Goal: Task Accomplishment & Management: Manage account settings

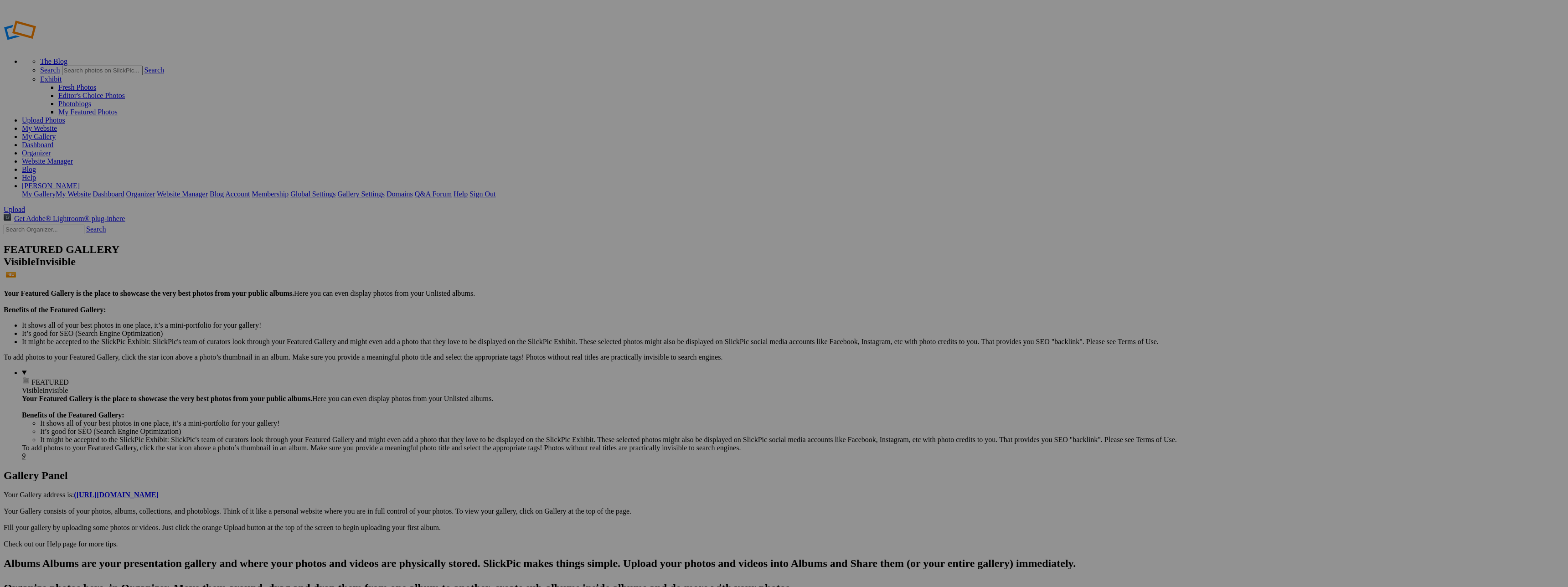
click at [733, 305] on input "text" at bounding box center [713, 310] width 99 height 10
type input "698 Cherry"
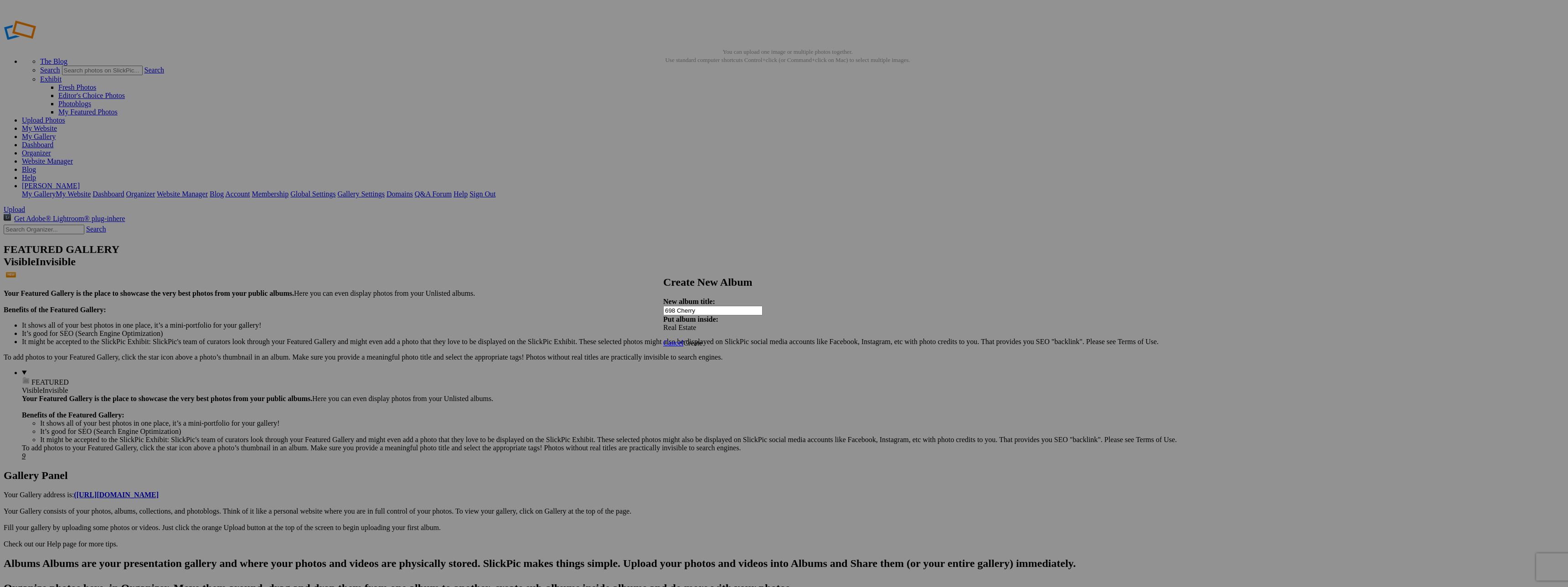
click at [702, 339] on span "Create" at bounding box center [693, 342] width 19 height 8
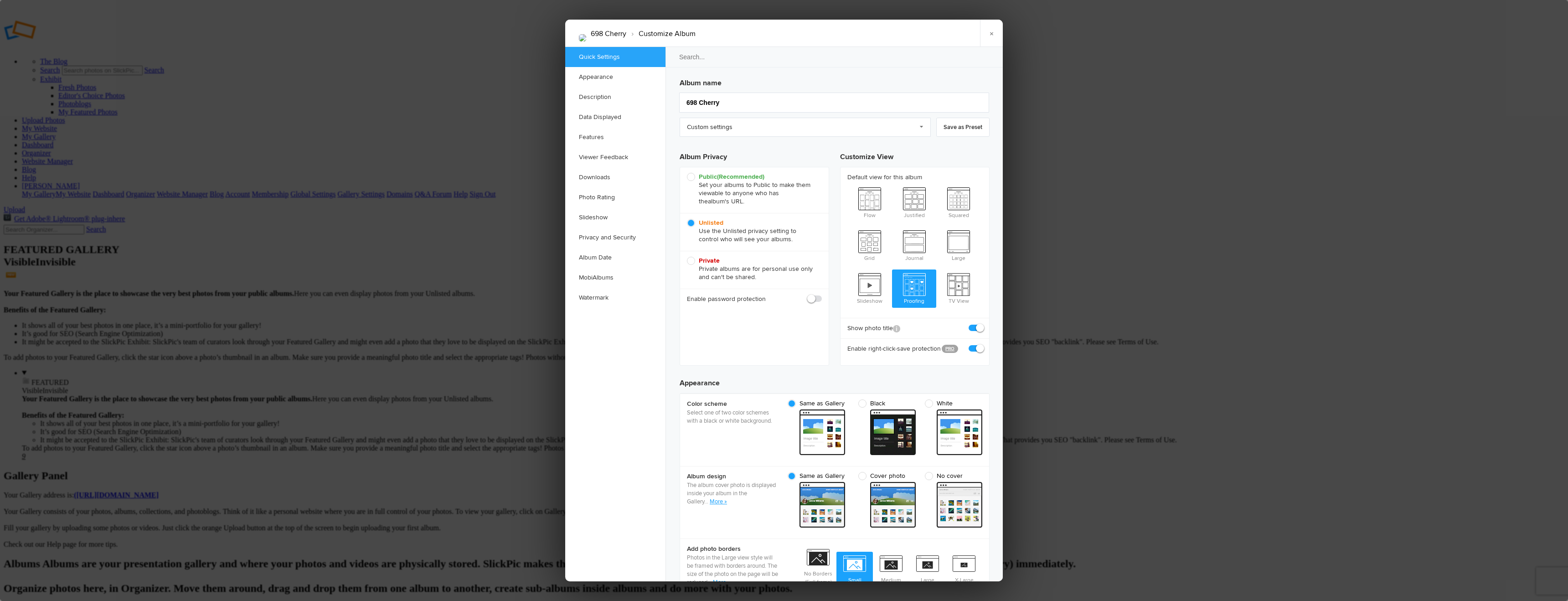
click at [202, 71] on div at bounding box center [784, 300] width 1568 height 601
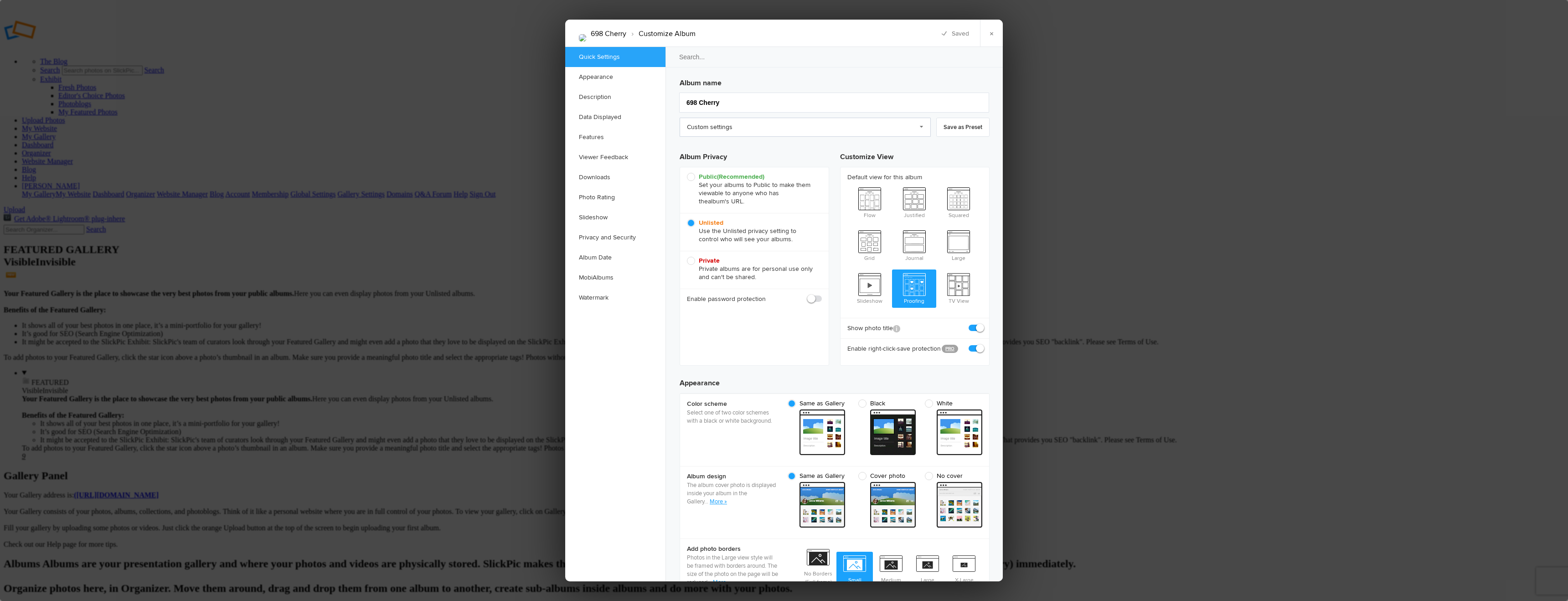
click at [762, 128] on link "Custom settings" at bounding box center [805, 127] width 251 height 19
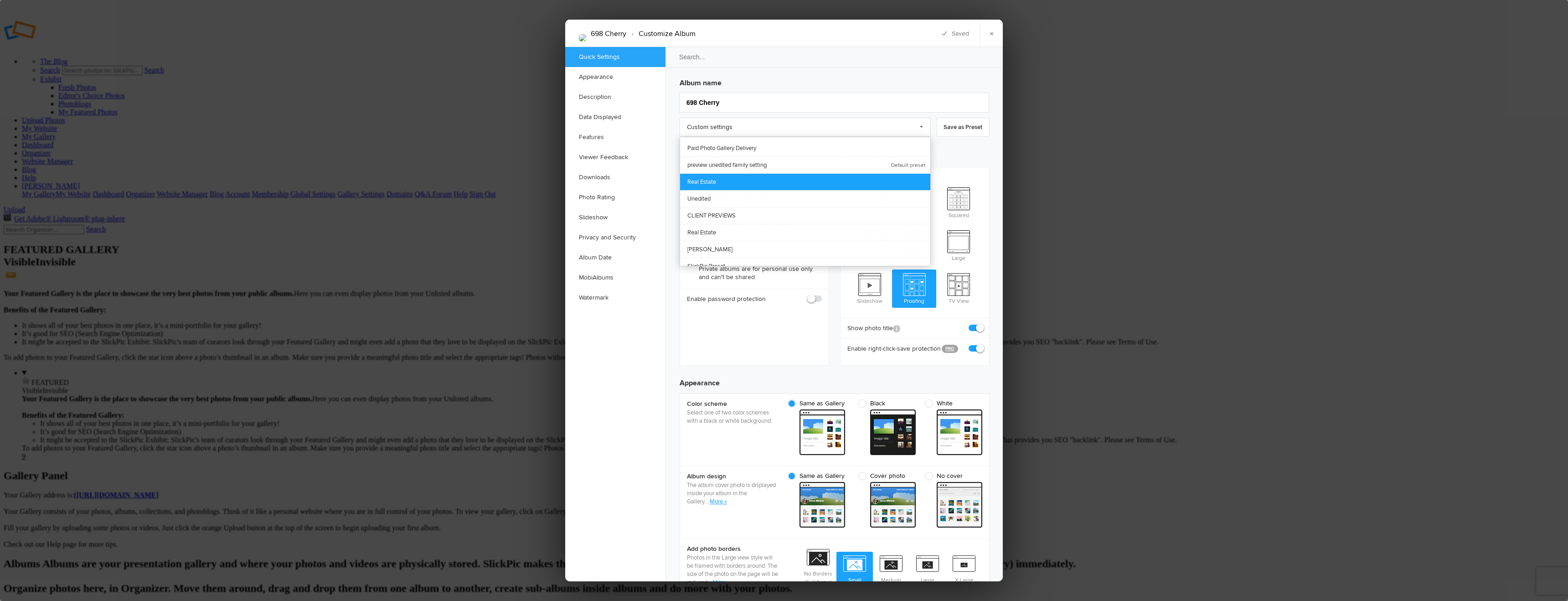
click at [737, 181] on link "Real Estate" at bounding box center [805, 182] width 250 height 17
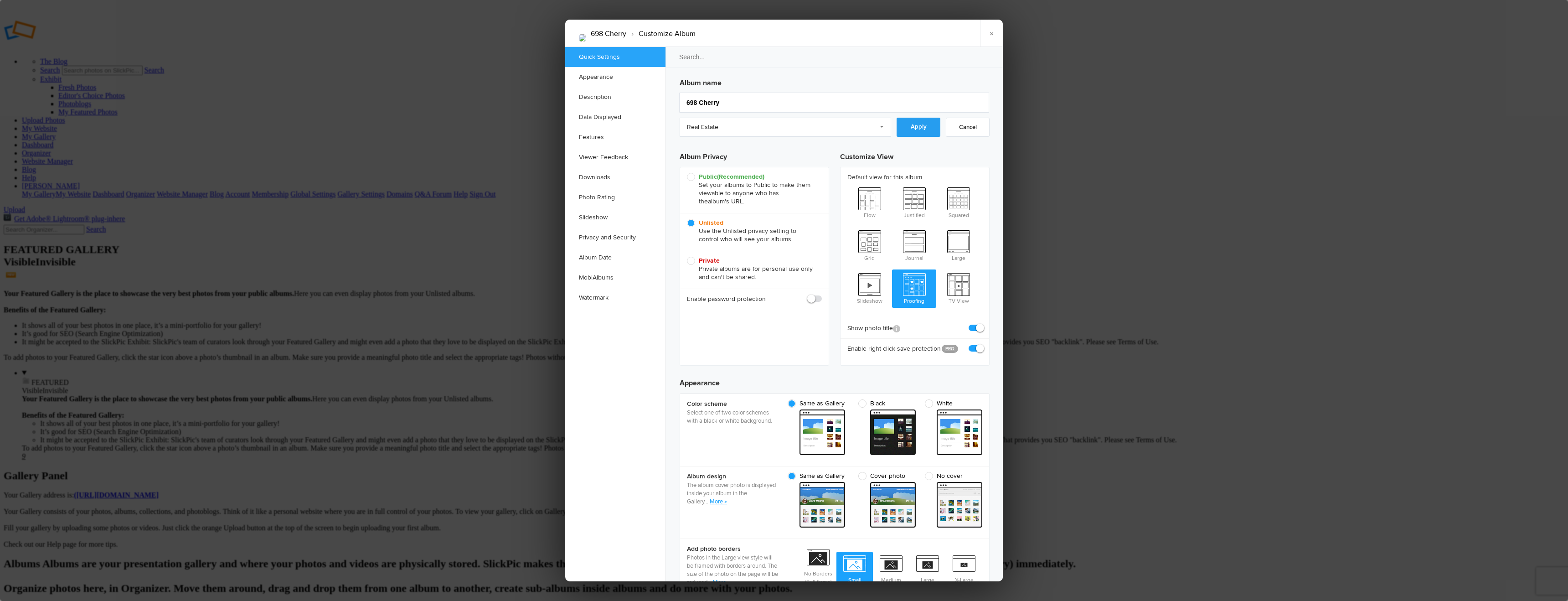
click at [919, 124] on link "Apply" at bounding box center [919, 127] width 44 height 19
radio input "true"
checkbox input "true"
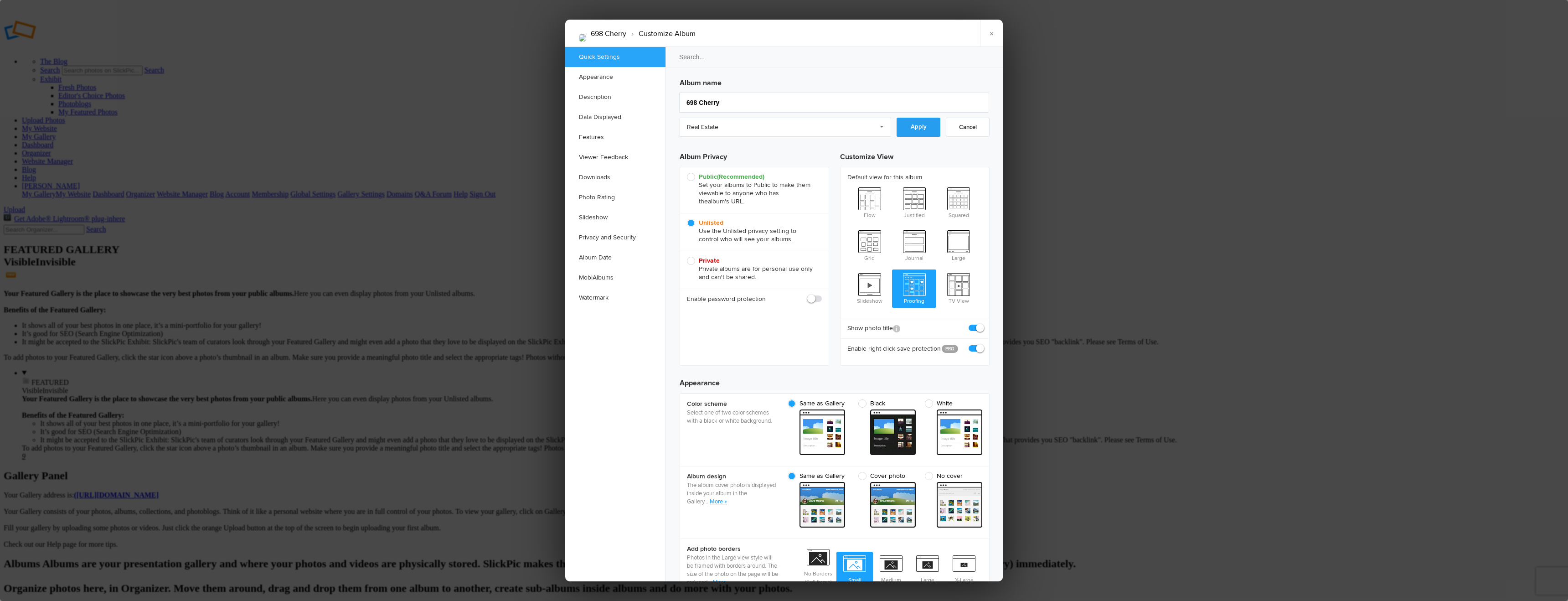
checkbox input "false"
checkbox input "true"
checkbox input "false"
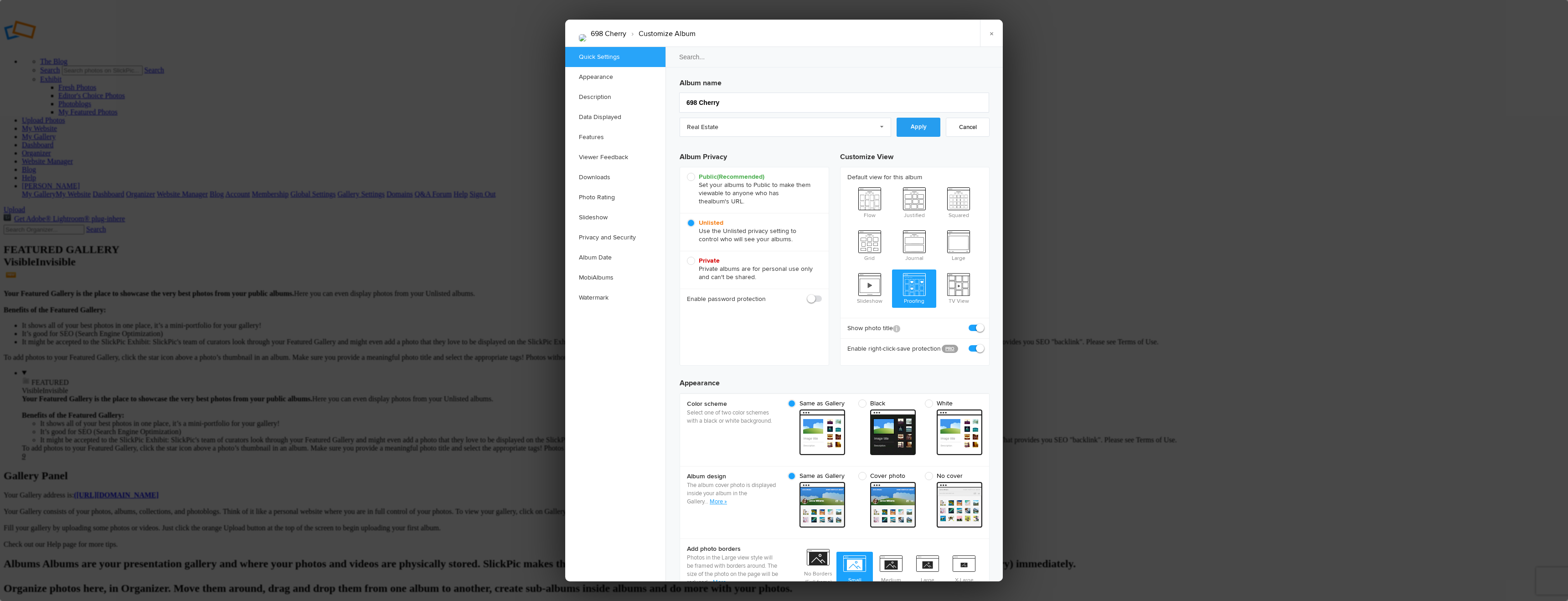
checkbox input "false"
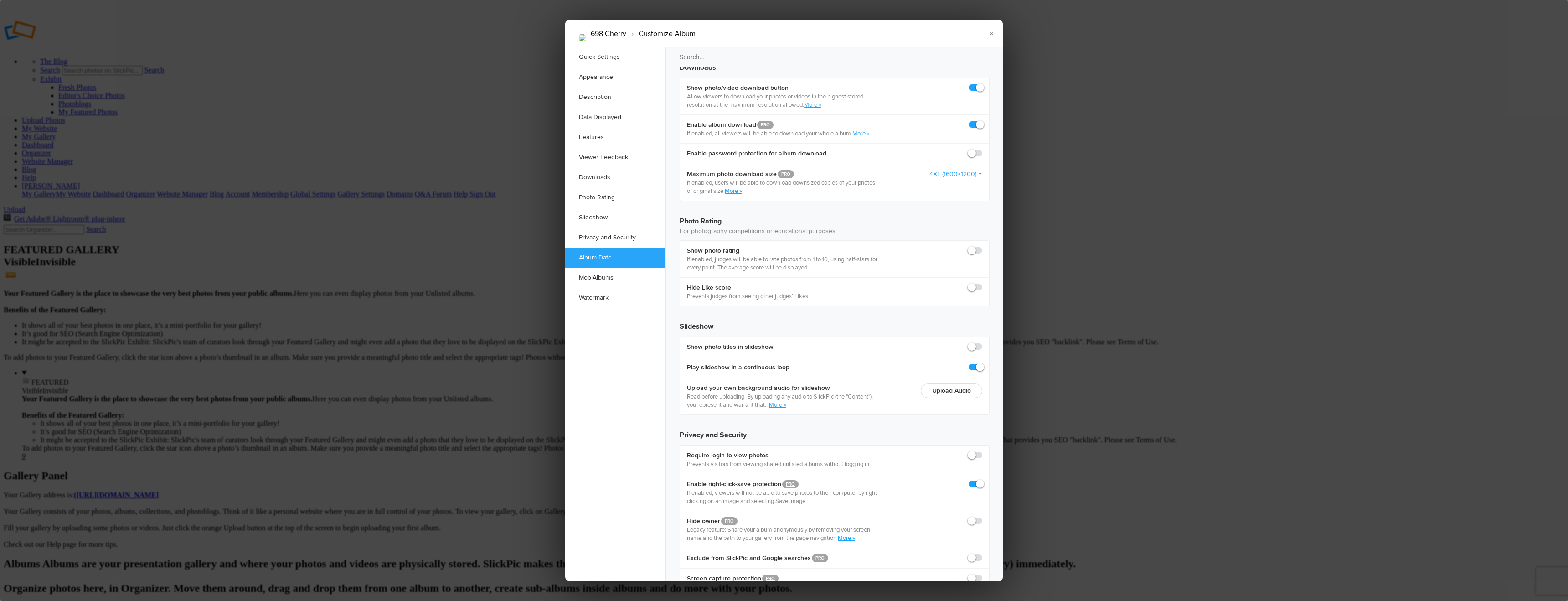
scroll to position [1838, 0]
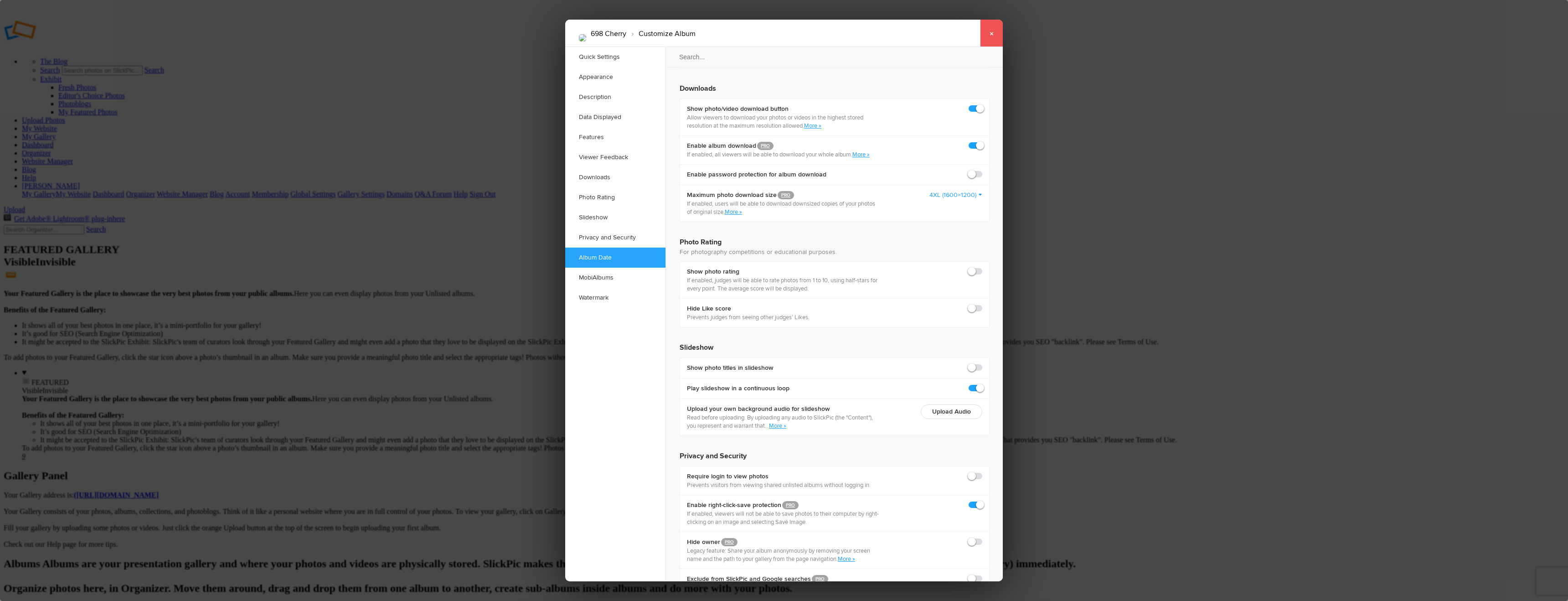
click at [989, 33] on link "×" at bounding box center [991, 33] width 23 height 27
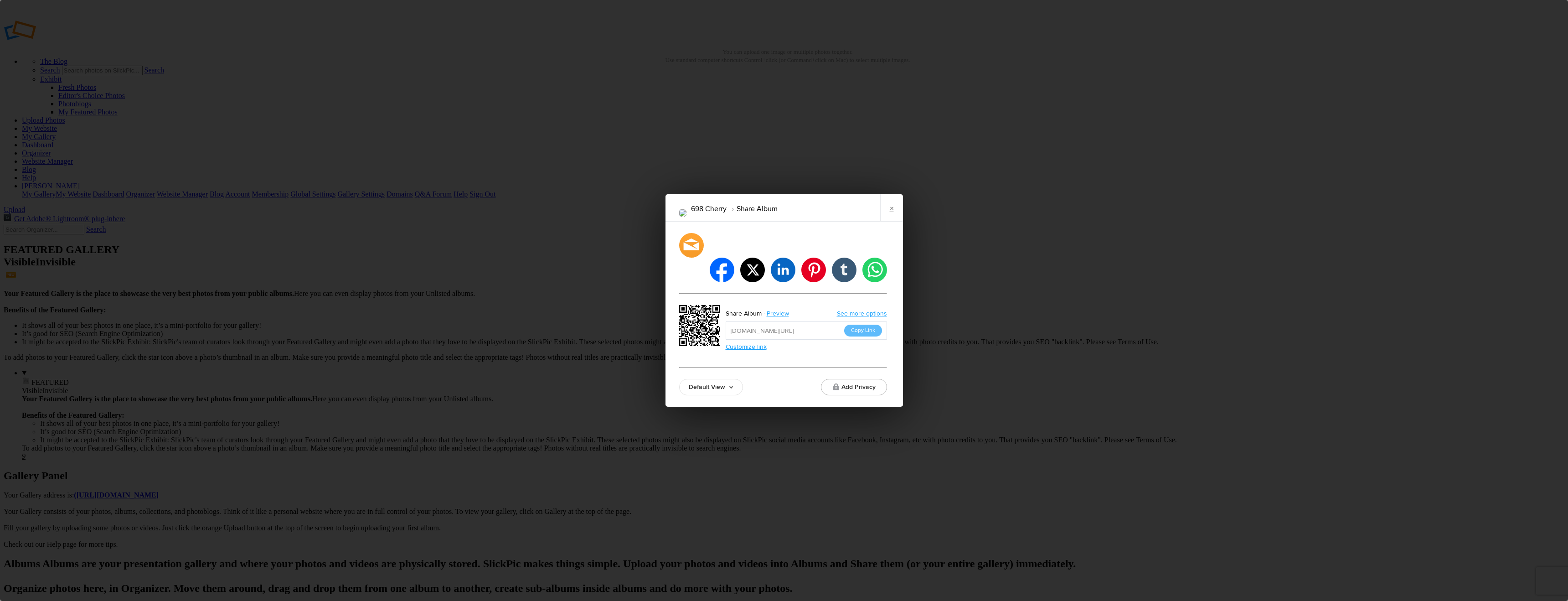
click at [859, 325] on button "Copy Link" at bounding box center [863, 330] width 38 height 12
drag, startPoint x: 888, startPoint y: 219, endPoint x: 877, endPoint y: 219, distance: 11.0
click at [888, 219] on link "×" at bounding box center [891, 208] width 23 height 27
